Goal: Navigation & Orientation: Find specific page/section

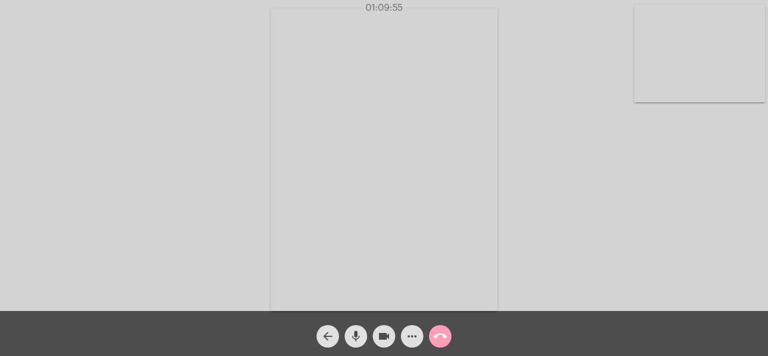
click at [444, 338] on mat-icon "call_end" at bounding box center [440, 336] width 13 height 13
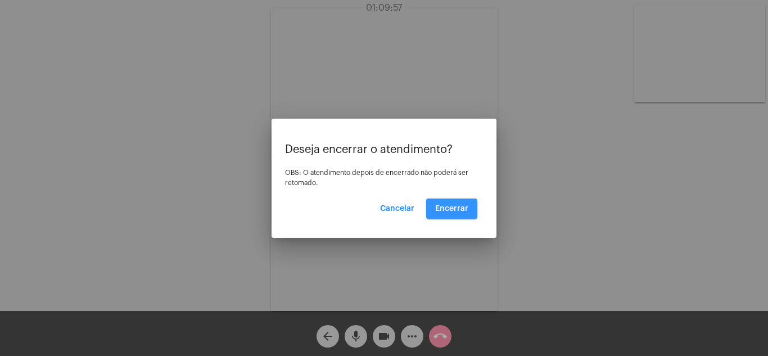
click at [466, 210] on span "Encerrar" at bounding box center [451, 209] width 33 height 8
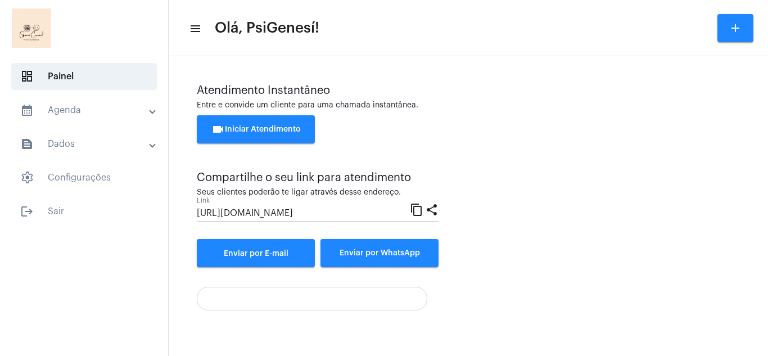
click at [81, 107] on mat-panel-title "calendar_month_outlined Agenda" at bounding box center [85, 109] width 130 height 13
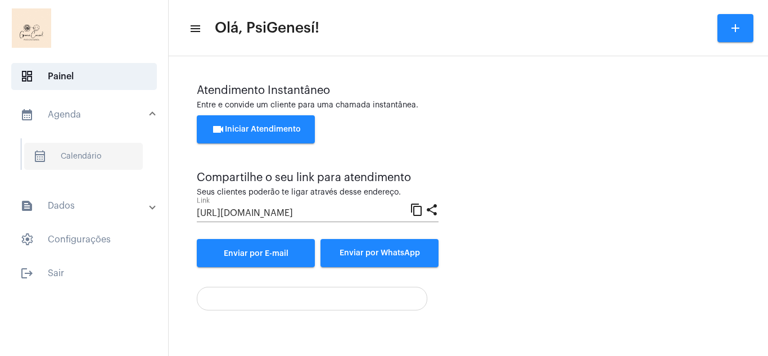
click at [82, 153] on span "calendar_month_outlined Calendário" at bounding box center [83, 156] width 119 height 27
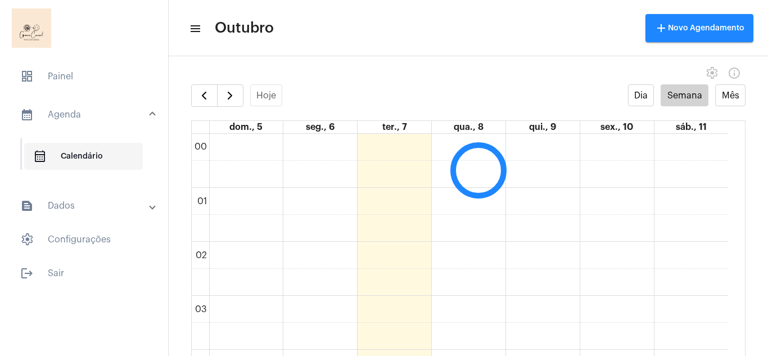
scroll to position [324, 0]
click at [80, 113] on mat-panel-title "calendar_month_outlined Agenda" at bounding box center [85, 114] width 130 height 13
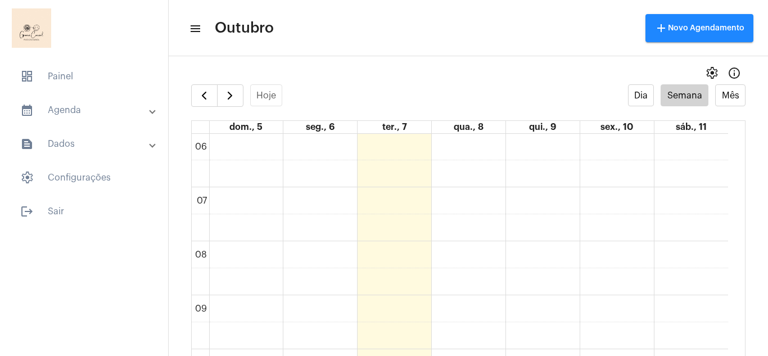
click at [80, 113] on mat-panel-title "calendar_month_outlined Agenda" at bounding box center [85, 109] width 130 height 13
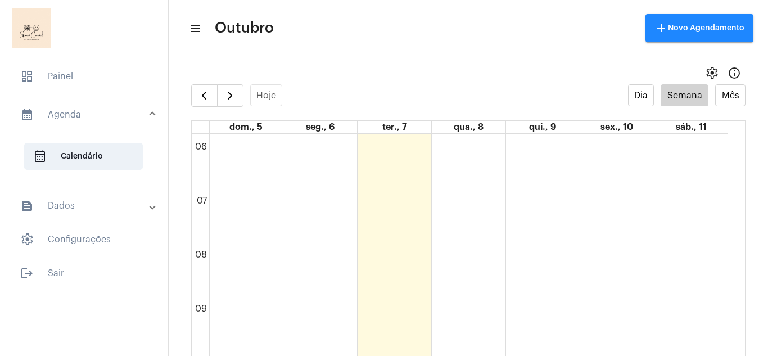
click at [78, 207] on mat-panel-title "text_snippet_outlined Dados" at bounding box center [85, 205] width 130 height 13
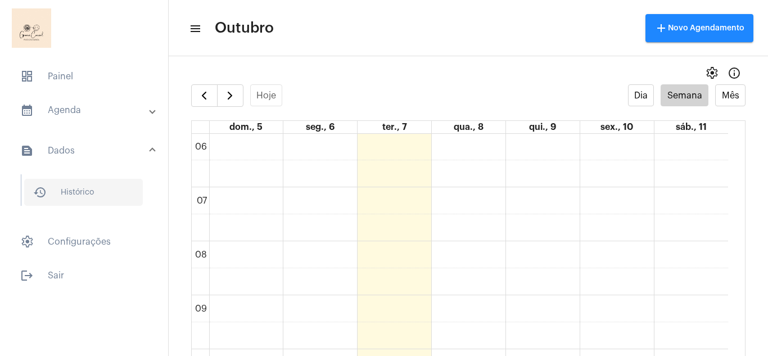
click at [78, 197] on span "history_outlined Histórico" at bounding box center [83, 192] width 119 height 27
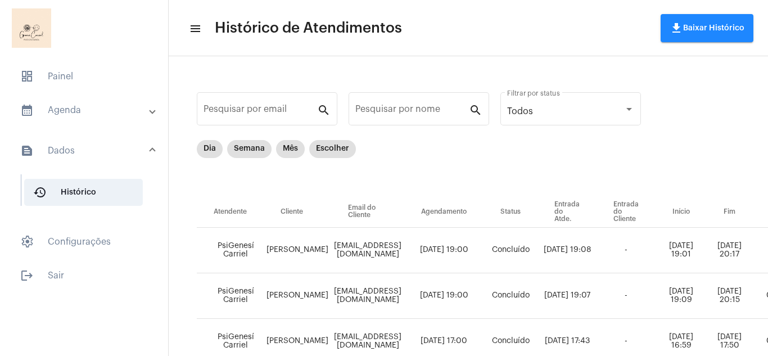
click at [72, 155] on mat-panel-title "text_snippet_outlined Dados" at bounding box center [85, 150] width 130 height 13
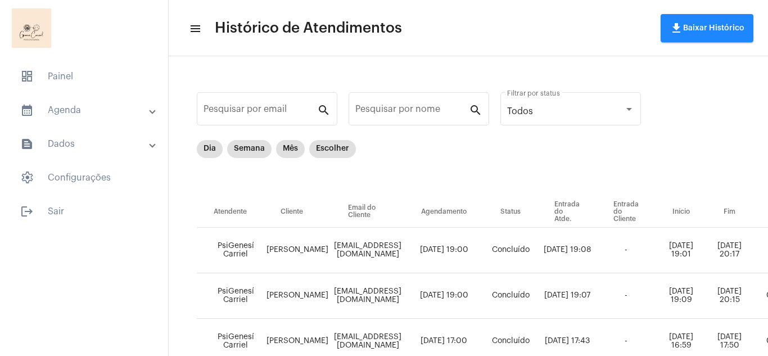
click at [65, 116] on mat-expansion-panel-header "calendar_month_outlined Agenda" at bounding box center [87, 110] width 161 height 27
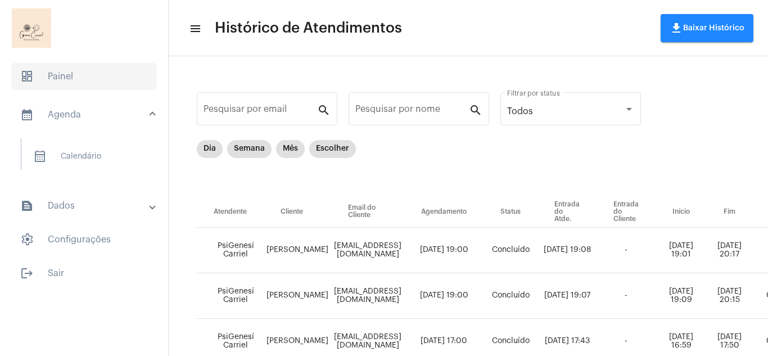
click at [73, 79] on span "dashboard Painel" at bounding box center [84, 76] width 146 height 27
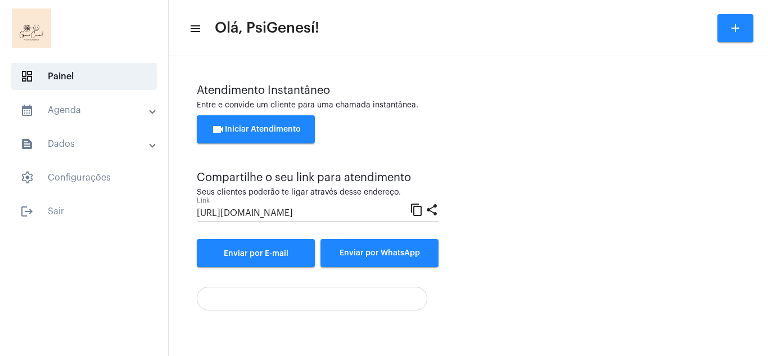
click at [71, 140] on mat-panel-title "text_snippet_outlined Dados" at bounding box center [85, 143] width 130 height 13
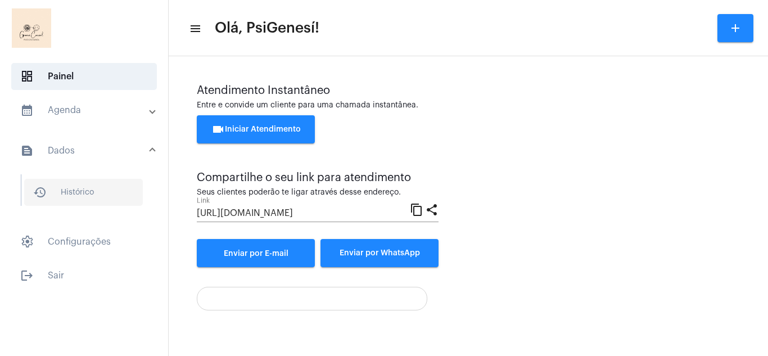
click at [64, 186] on span "history_outlined Histórico" at bounding box center [83, 192] width 119 height 27
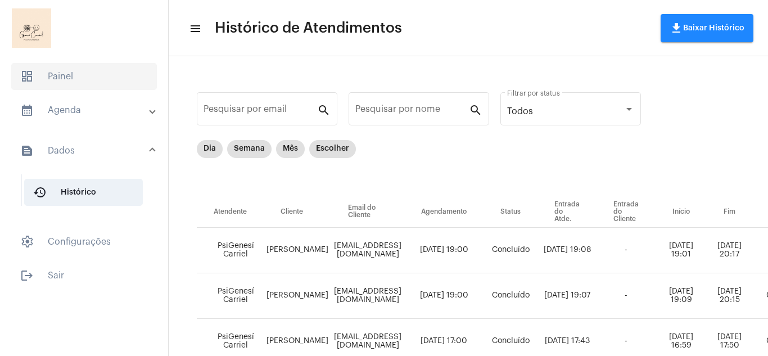
click at [71, 78] on span "dashboard Painel" at bounding box center [84, 76] width 146 height 27
